Goal: Contribute content: Contribute content

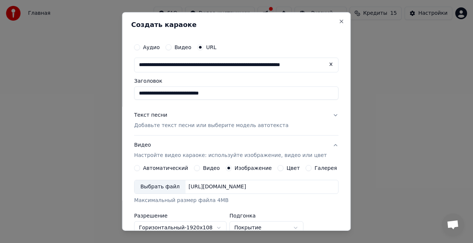
scroll to position [50, 0]
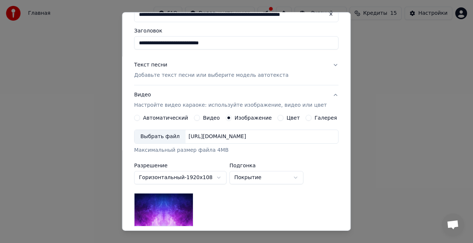
click at [198, 117] on button "Видео" at bounding box center [197, 118] width 6 height 6
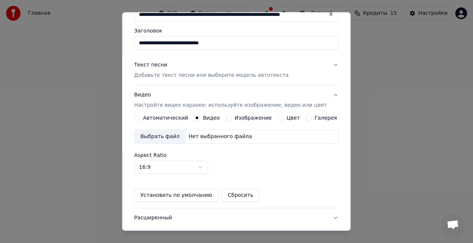
click at [176, 134] on div "Выбрать файл" at bounding box center [159, 136] width 51 height 13
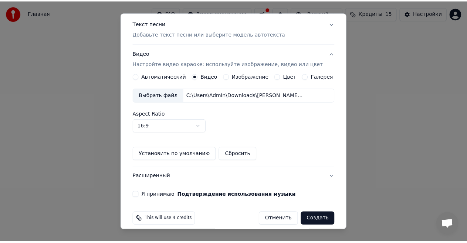
scroll to position [92, 0]
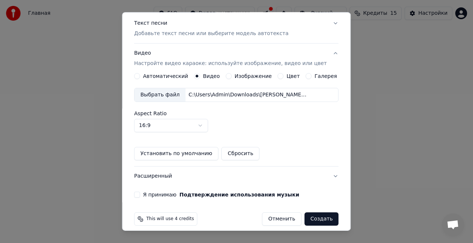
click at [140, 194] on button "Я принимаю Подтверждение использования музыки" at bounding box center [137, 195] width 6 height 6
click at [308, 216] on button "Создать" at bounding box center [321, 218] width 34 height 13
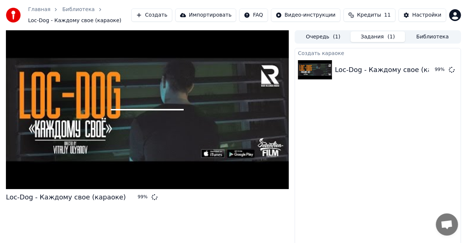
click at [307, 231] on div "Создать караоке Loc-Dog - Каждому свое (караоке) 99 %" at bounding box center [377, 151] width 166 height 207
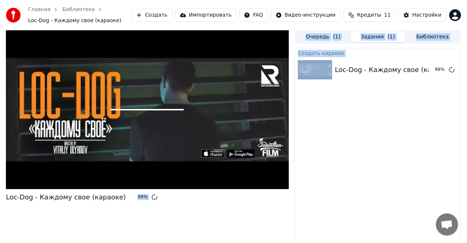
drag, startPoint x: 273, startPoint y: 124, endPoint x: 436, endPoint y: 204, distance: 181.6
click at [436, 204] on div "Loc-Dog - Каждому свое (караоке) 99 % Очередь ( 1 ) Задания ( 1 ) Библиотека Со…" at bounding box center [233, 142] width 467 height 224
click at [349, 155] on div "Создать караоке Loc-Dog - Каждому свое (караоке) 99 %" at bounding box center [377, 151] width 166 height 207
click at [331, 145] on div "Создать караоке Loc-Dog - Каждому свое (караоке) 99 %" at bounding box center [377, 151] width 166 height 207
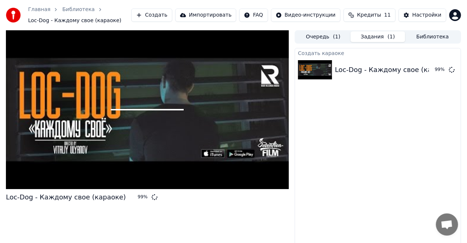
drag, startPoint x: 353, startPoint y: 28, endPoint x: 346, endPoint y: 22, distance: 9.4
click at [346, 22] on div "Главная Библиотека Loc-Dog - Каждому свое (караоке) Создать Импортировать FAQ В…" at bounding box center [233, 15] width 467 height 30
click at [390, 70] on div "Loc-Dog - Каждому свое (караоке)" at bounding box center [395, 70] width 120 height 10
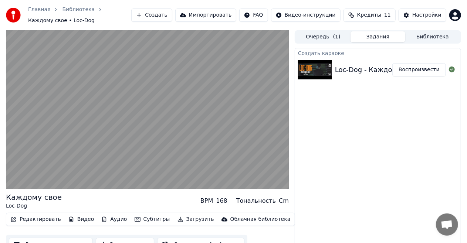
click at [390, 70] on div "Loc-Dog - Каждому свое (караоке)" at bounding box center [395, 70] width 120 height 10
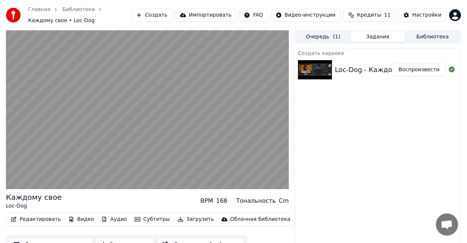
click at [390, 70] on div "Loc-Dog - Каждому свое (караоке)" at bounding box center [395, 70] width 120 height 10
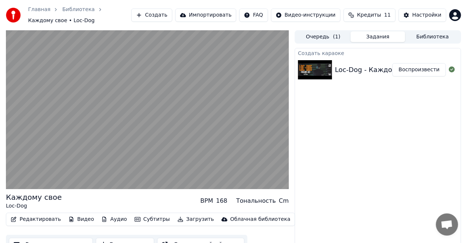
click at [390, 70] on div "Loc-Dog - Каждому свое (караоке)" at bounding box center [395, 70] width 120 height 10
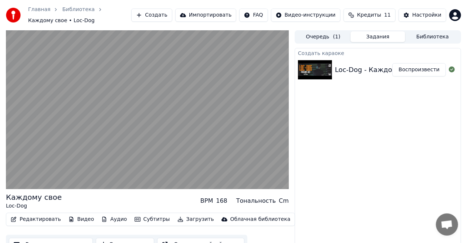
click at [390, 70] on div "Loc-Dog - Каждому свое (караоке)" at bounding box center [395, 70] width 120 height 10
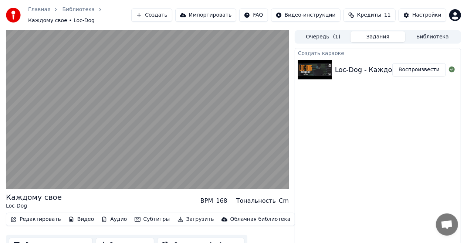
click at [390, 70] on div "Loc-Dog - Каждому свое (караоке)" at bounding box center [395, 70] width 120 height 10
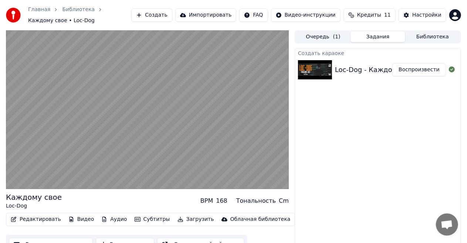
click at [390, 70] on div "Loc-Dog - Каждому свое (караоке)" at bounding box center [395, 70] width 120 height 10
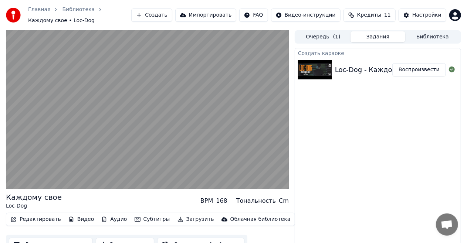
click at [390, 70] on div "Loc-Dog - Каждому свое (караоке)" at bounding box center [395, 70] width 120 height 10
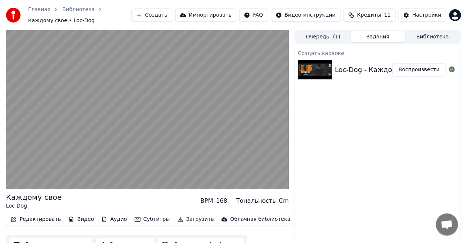
click at [390, 70] on div "Loc-Dog - Каждому свое (караоке)" at bounding box center [395, 70] width 120 height 10
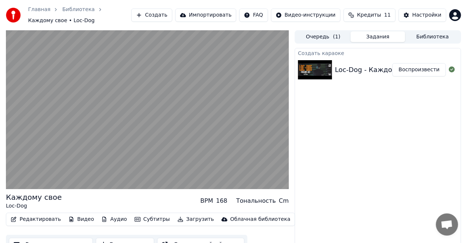
click at [390, 70] on div "Loc-Dog - Каждому свое (караоке)" at bounding box center [395, 70] width 120 height 10
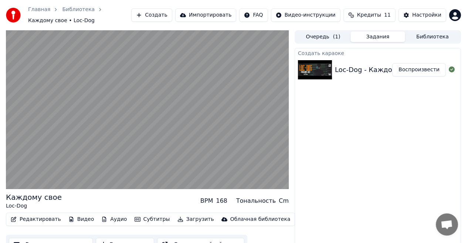
click at [390, 70] on div "Loc-Dog - Каждому свое (караоке)" at bounding box center [395, 70] width 120 height 10
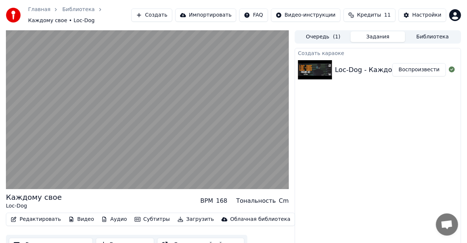
click at [390, 70] on div "Loc-Dog - Каждому свое (караоке)" at bounding box center [395, 70] width 120 height 10
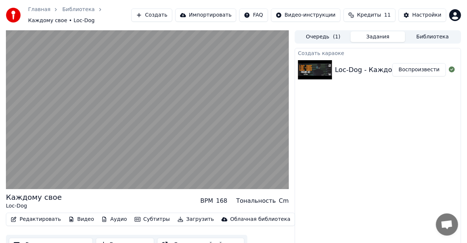
click at [390, 70] on div "Loc-Dog - Каждому свое (караоке)" at bounding box center [395, 70] width 120 height 10
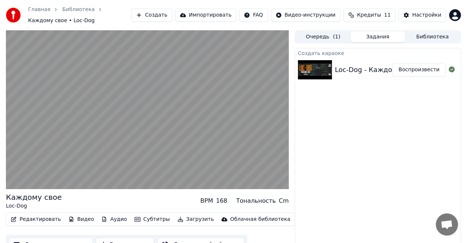
click at [390, 70] on div "Loc-Dog - Каждому свое (караоке)" at bounding box center [395, 70] width 120 height 10
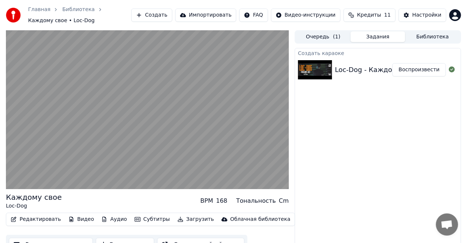
click at [390, 70] on div "Loc-Dog - Каждому свое (караоке)" at bounding box center [395, 70] width 120 height 10
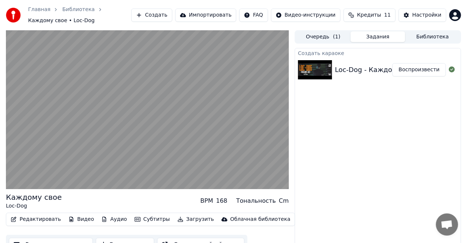
click at [390, 70] on div "Loc-Dog - Каждому свое (караоке)" at bounding box center [395, 70] width 120 height 10
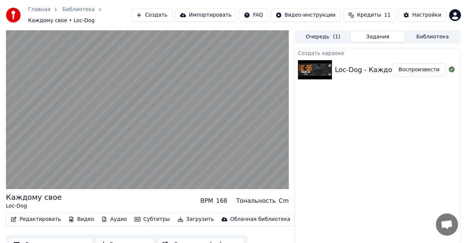
click at [390, 70] on div "Loc-Dog - Каждому свое (караоке)" at bounding box center [395, 70] width 120 height 10
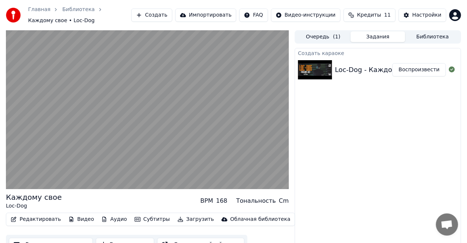
click at [390, 70] on div "Loc-Dog - Каждому свое (караоке)" at bounding box center [395, 70] width 120 height 10
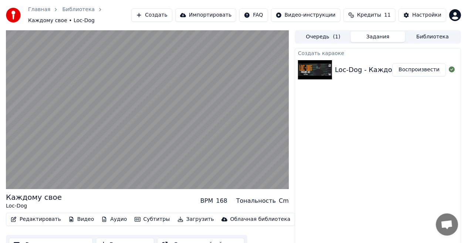
click at [390, 70] on div "Loc-Dog - Каждому свое (караоке)" at bounding box center [395, 70] width 120 height 10
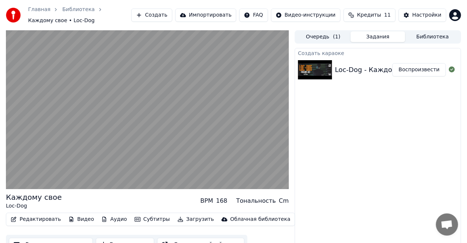
click at [390, 70] on div "Loc-Dog - Каждому свое (караоке)" at bounding box center [395, 70] width 120 height 10
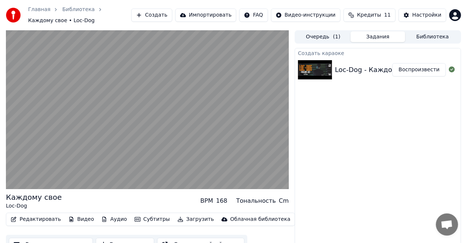
click at [390, 70] on div "Loc-Dog - Каждому свое (караоке)" at bounding box center [395, 70] width 120 height 10
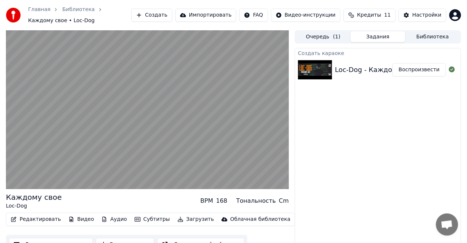
click at [390, 70] on div "Loc-Dog - Каждому свое (караоке)" at bounding box center [395, 70] width 120 height 10
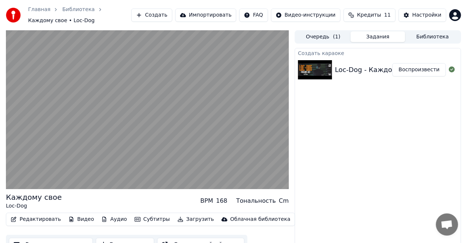
click at [390, 70] on div "Loc-Dog - Каждому свое (караоке)" at bounding box center [395, 70] width 120 height 10
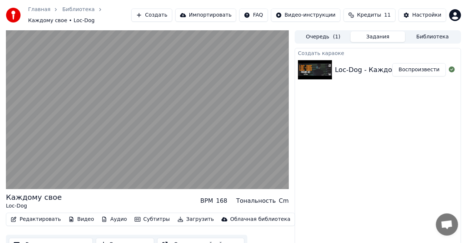
click at [390, 70] on div "Loc-Dog - Каждому свое (караоке)" at bounding box center [395, 70] width 120 height 10
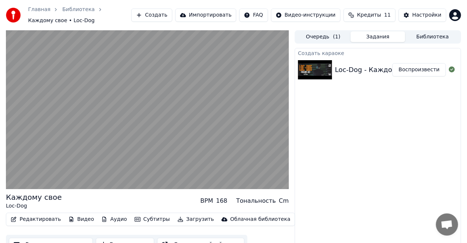
click at [390, 70] on div "Loc-Dog - Каждому свое (караоке)" at bounding box center [395, 70] width 120 height 10
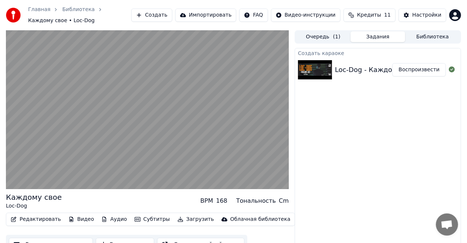
click at [390, 70] on div "Loc-Dog - Каждому свое (караоке)" at bounding box center [395, 70] width 120 height 10
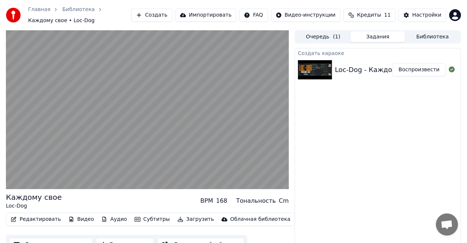
click at [390, 70] on div "Loc-Dog - Каждому свое (караоке)" at bounding box center [395, 70] width 120 height 10
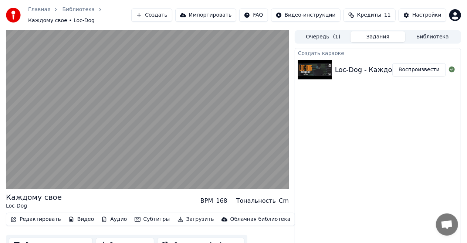
click at [390, 70] on div "Loc-Dog - Каждому свое (караоке)" at bounding box center [395, 70] width 120 height 10
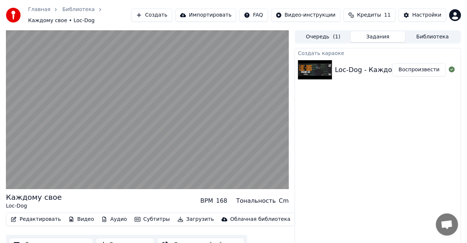
click at [390, 70] on div "Loc-Dog - Каждому свое (караоке)" at bounding box center [395, 70] width 120 height 10
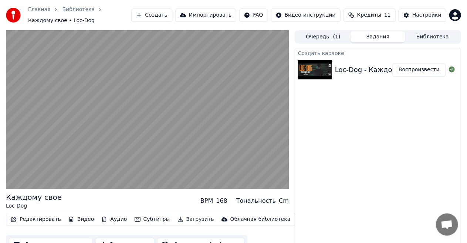
click at [390, 70] on div "Loc-Dog - Каждому свое (караоке)" at bounding box center [395, 70] width 120 height 10
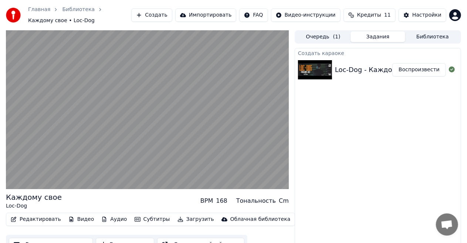
click at [390, 70] on div "Loc-Dog - Каждому свое (караоке)" at bounding box center [395, 70] width 120 height 10
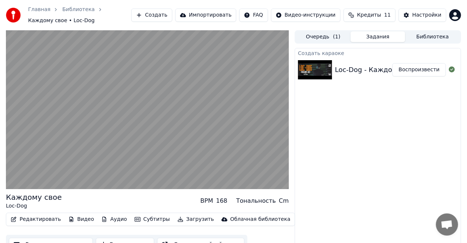
click at [390, 70] on div "Loc-Dog - Каждому свое (караоке)" at bounding box center [395, 70] width 120 height 10
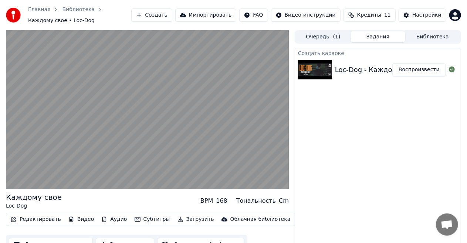
click at [390, 70] on div "Loc-Dog - Каждому свое (караоке)" at bounding box center [395, 70] width 120 height 10
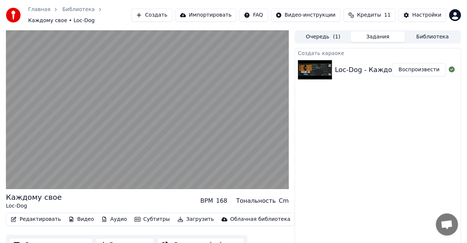
click at [390, 70] on div "Loc-Dog - Каждому свое (караоке)" at bounding box center [395, 70] width 120 height 10
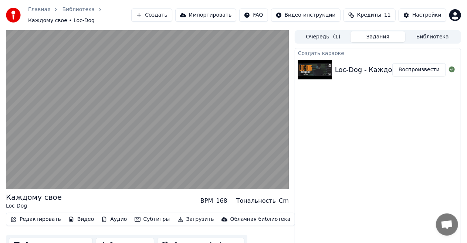
click at [390, 70] on div "Loc-Dog - Каждому свое (караоке)" at bounding box center [395, 70] width 120 height 10
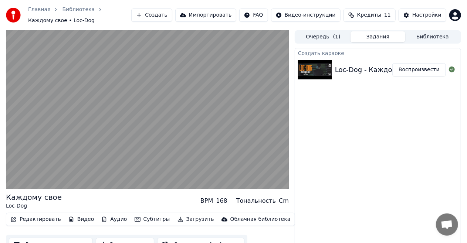
click at [390, 70] on div "Loc-Dog - Каждому свое (караоке)" at bounding box center [395, 70] width 120 height 10
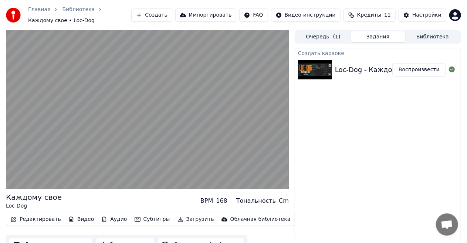
click at [390, 70] on div "Loc-Dog - Каждому свое (караоке)" at bounding box center [395, 70] width 120 height 10
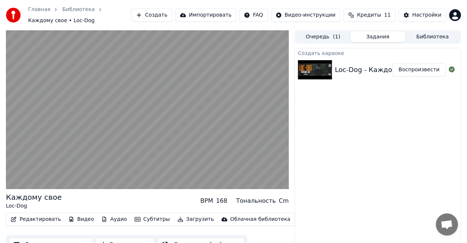
click at [390, 70] on div "Loc-Dog - Каждому свое (караоке)" at bounding box center [395, 70] width 120 height 10
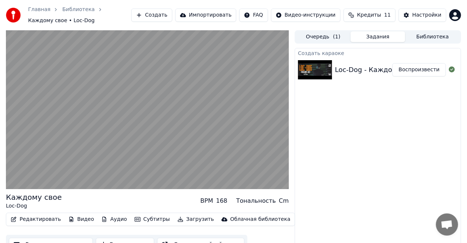
click at [390, 70] on div "Loc-Dog - Каждому свое (караоке)" at bounding box center [395, 70] width 120 height 10
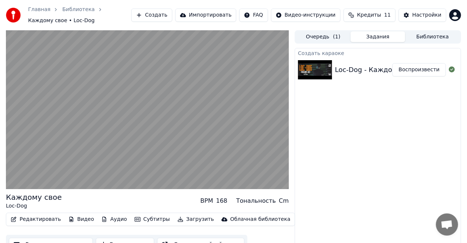
click at [390, 70] on div "Loc-Dog - Каждому свое (караоке)" at bounding box center [395, 70] width 120 height 10
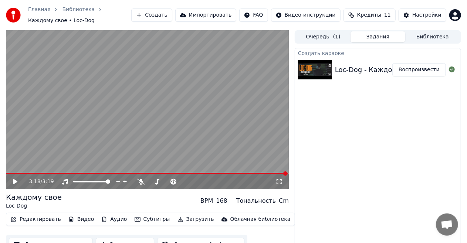
click at [390, 70] on div "Loc-Dog - Каждому свое (караоке)" at bounding box center [395, 70] width 120 height 10
click at [390, 69] on div "Loc-Dog - Каждому свое (караоке)" at bounding box center [395, 70] width 120 height 10
click at [389, 69] on div "Loc-Dog - Каждому свое (караоке)" at bounding box center [395, 70] width 120 height 10
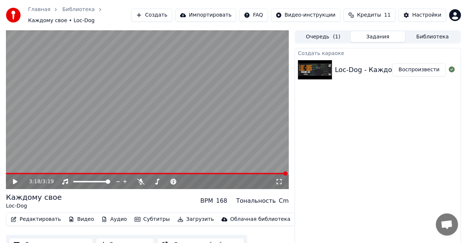
click at [389, 69] on div "Loc-Dog - Каждому свое (караоке)" at bounding box center [395, 70] width 120 height 10
click at [389, 68] on div "Loc-Dog - Каждому свое (караоке)" at bounding box center [395, 70] width 120 height 10
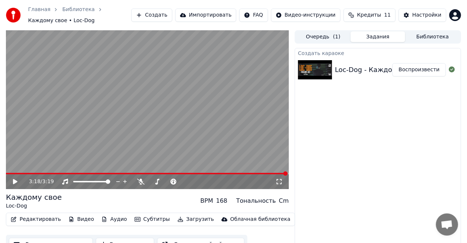
click at [389, 68] on div "Loc-Dog - Каждому свое (караоке)" at bounding box center [395, 70] width 120 height 10
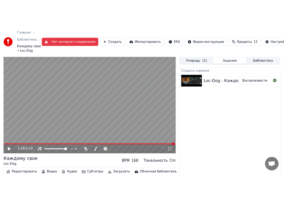
scroll to position [30, 0]
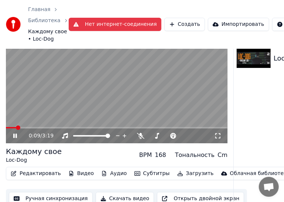
click at [17, 137] on icon at bounding box center [20, 136] width 17 height 6
